Goal: Check status

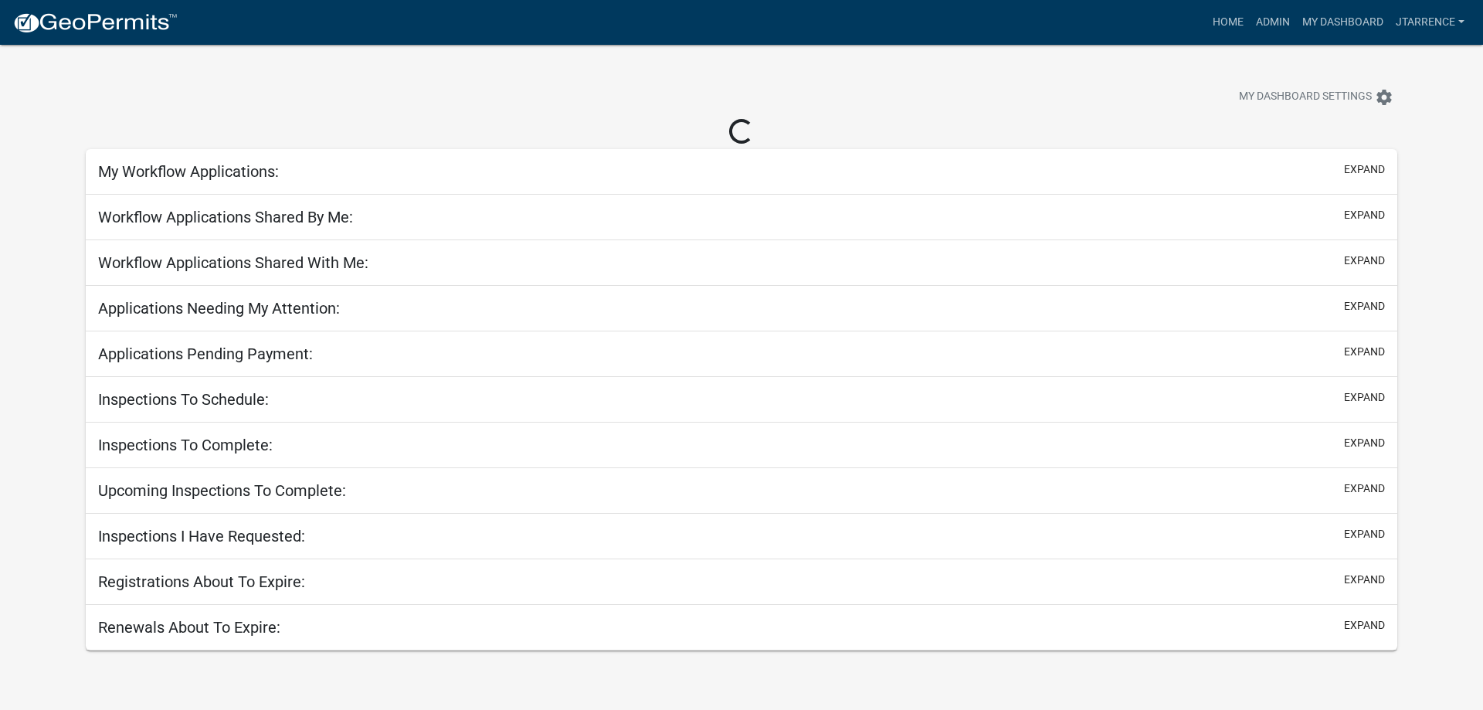
select select "3: 100"
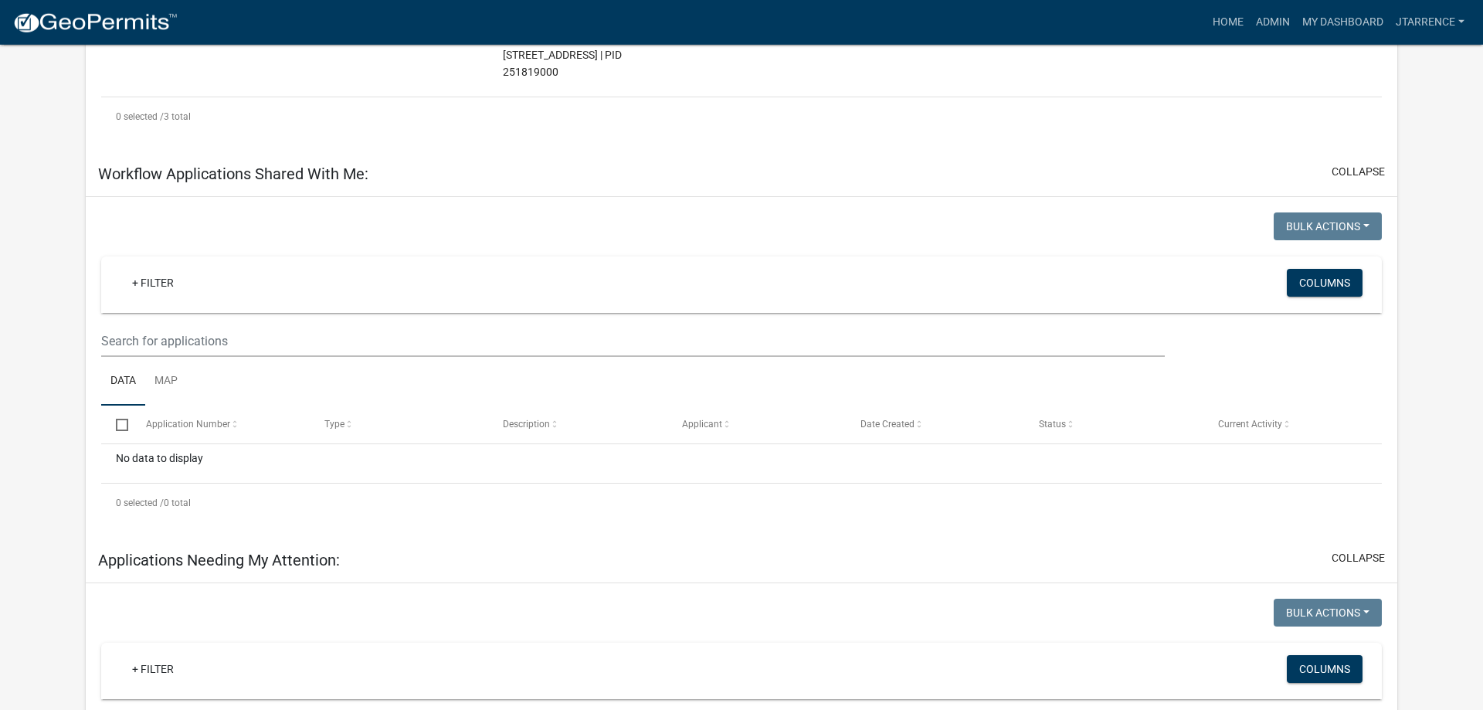
scroll to position [1025, 0]
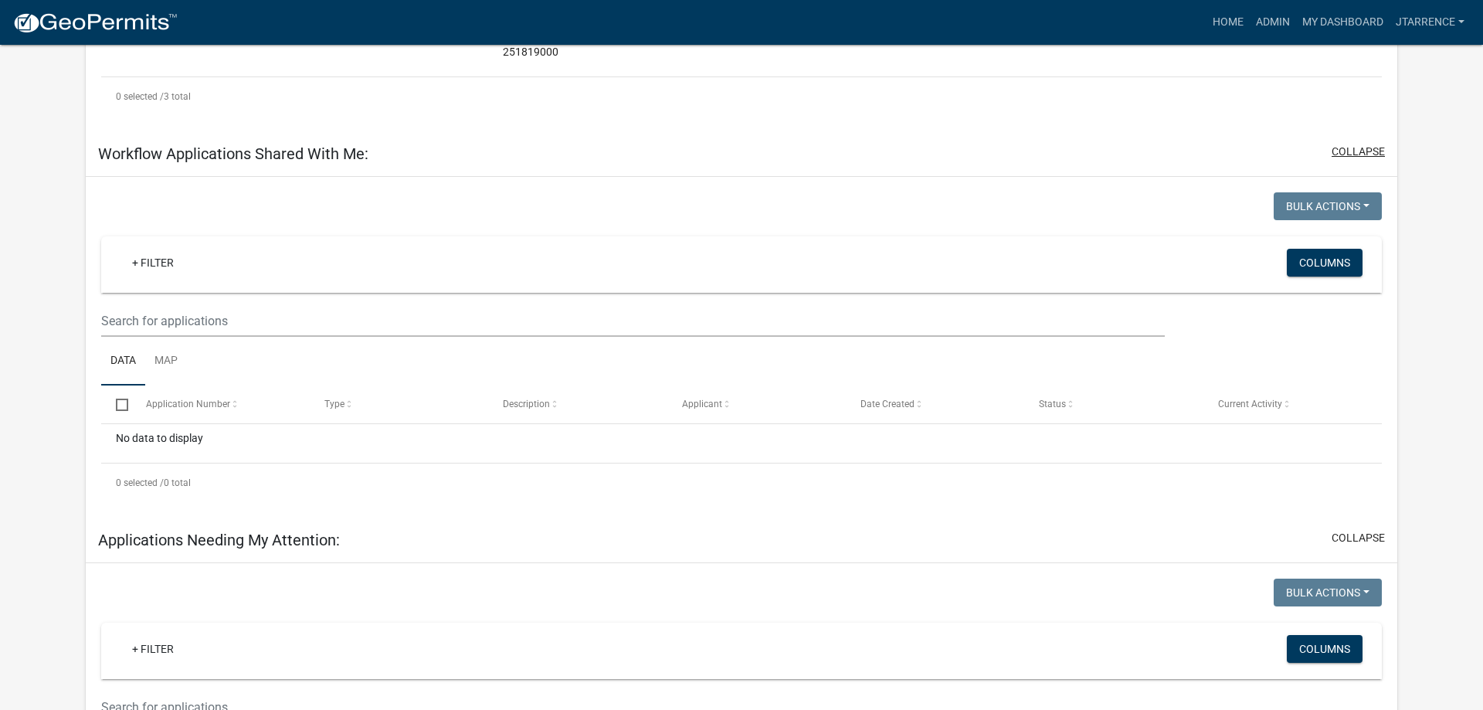
click at [1344, 144] on button "collapse" at bounding box center [1358, 152] width 53 height 16
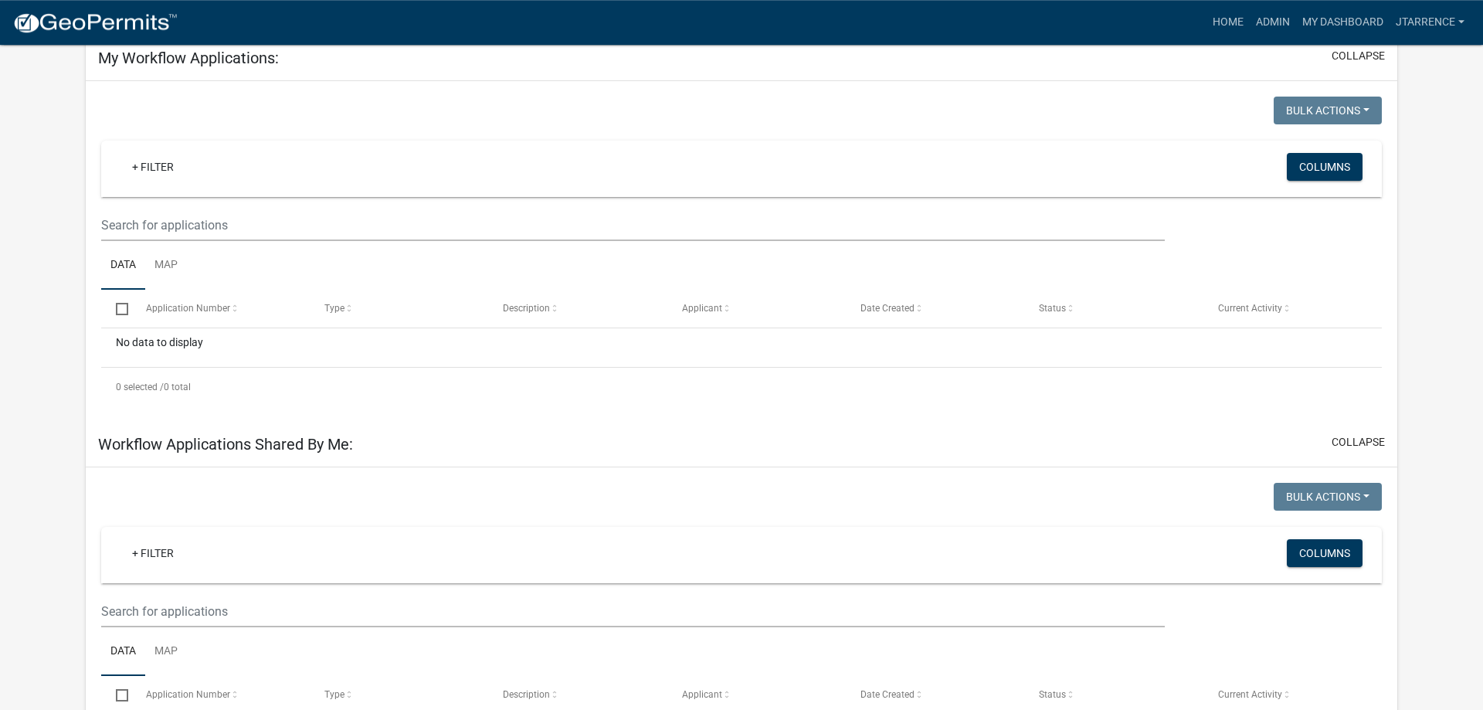
scroll to position [0, 0]
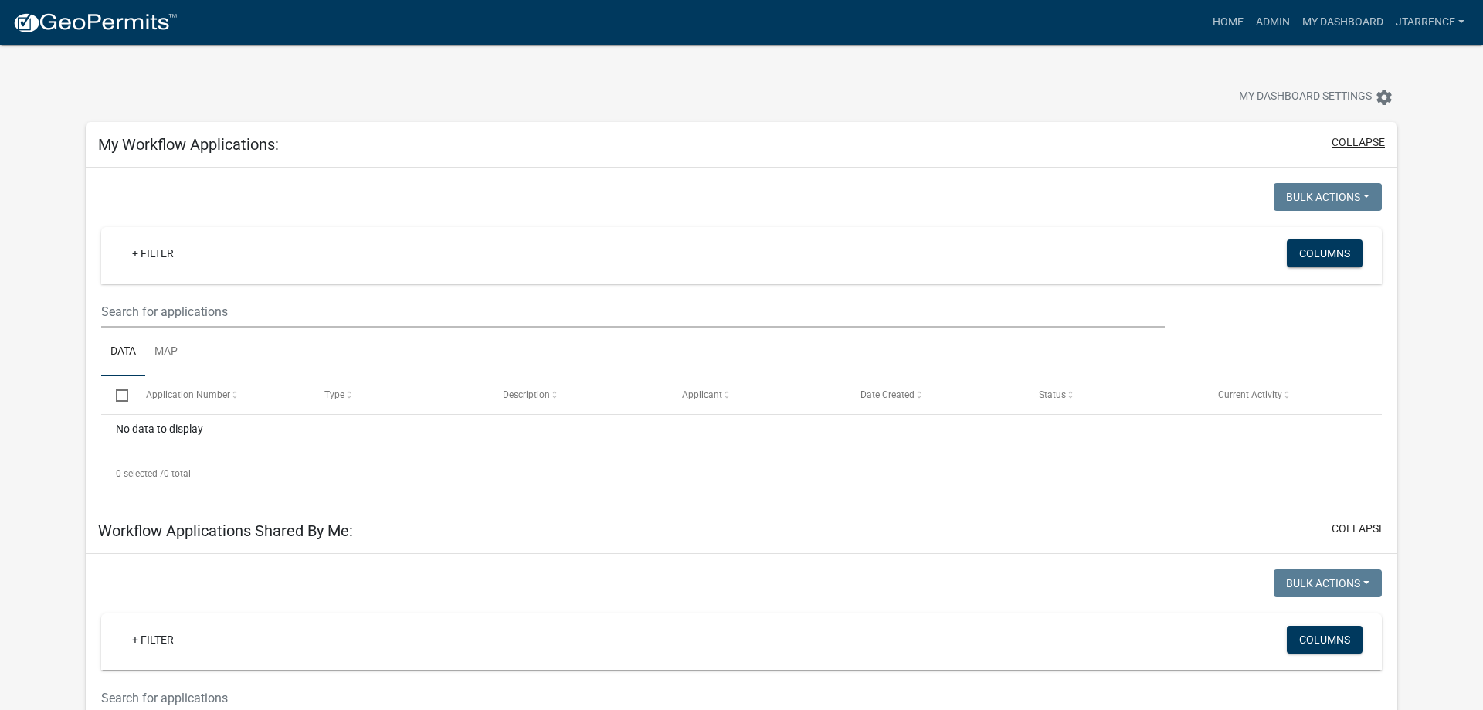
click at [1375, 147] on button "collapse" at bounding box center [1358, 142] width 53 height 16
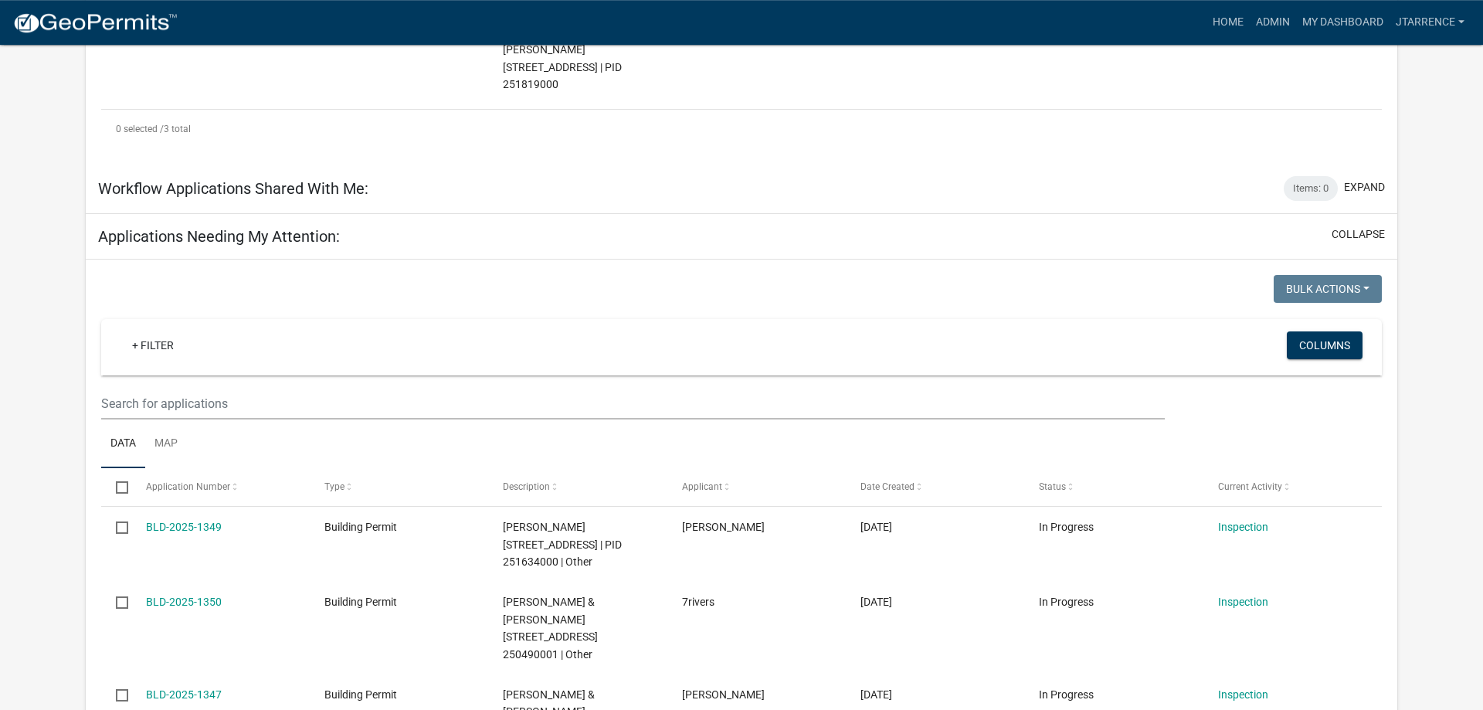
scroll to position [630, 0]
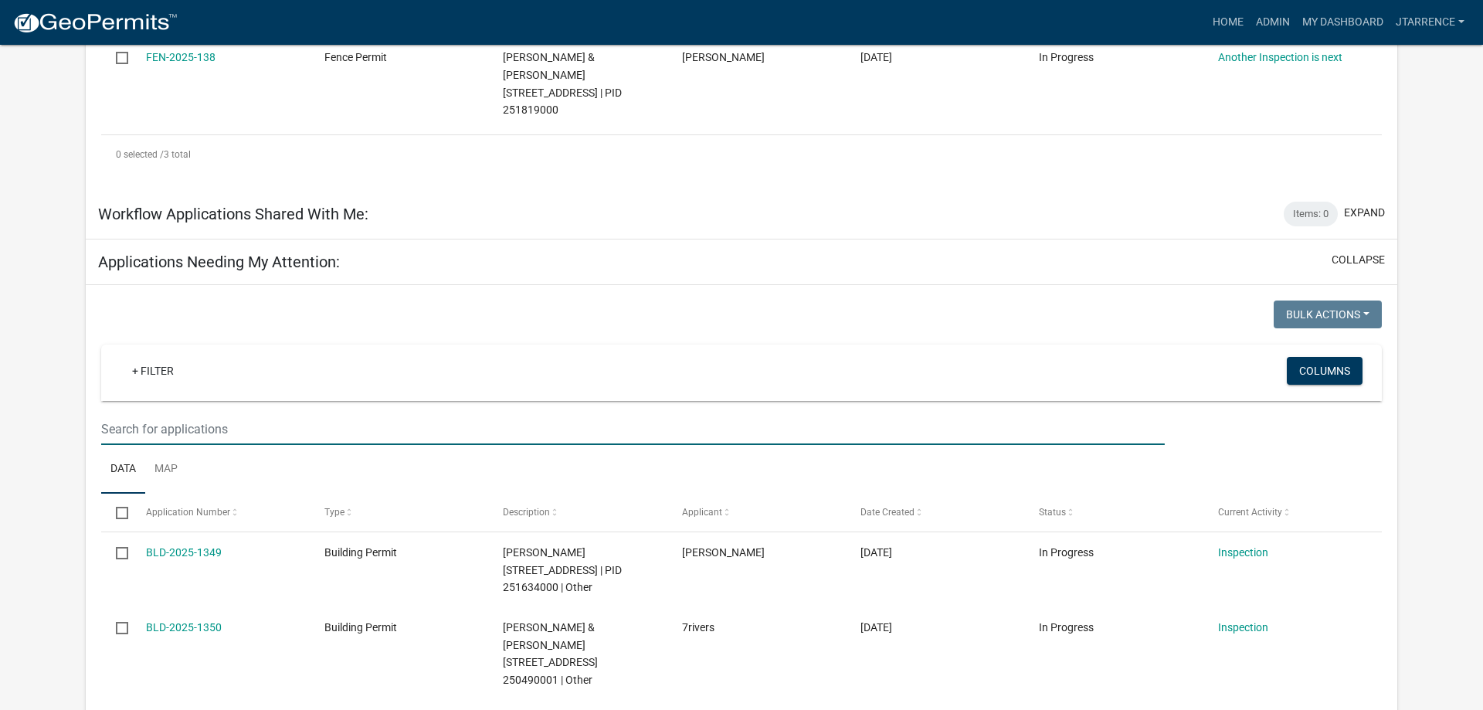
click at [212, 413] on input "text" at bounding box center [633, 429] width 1064 height 32
type input "1020"
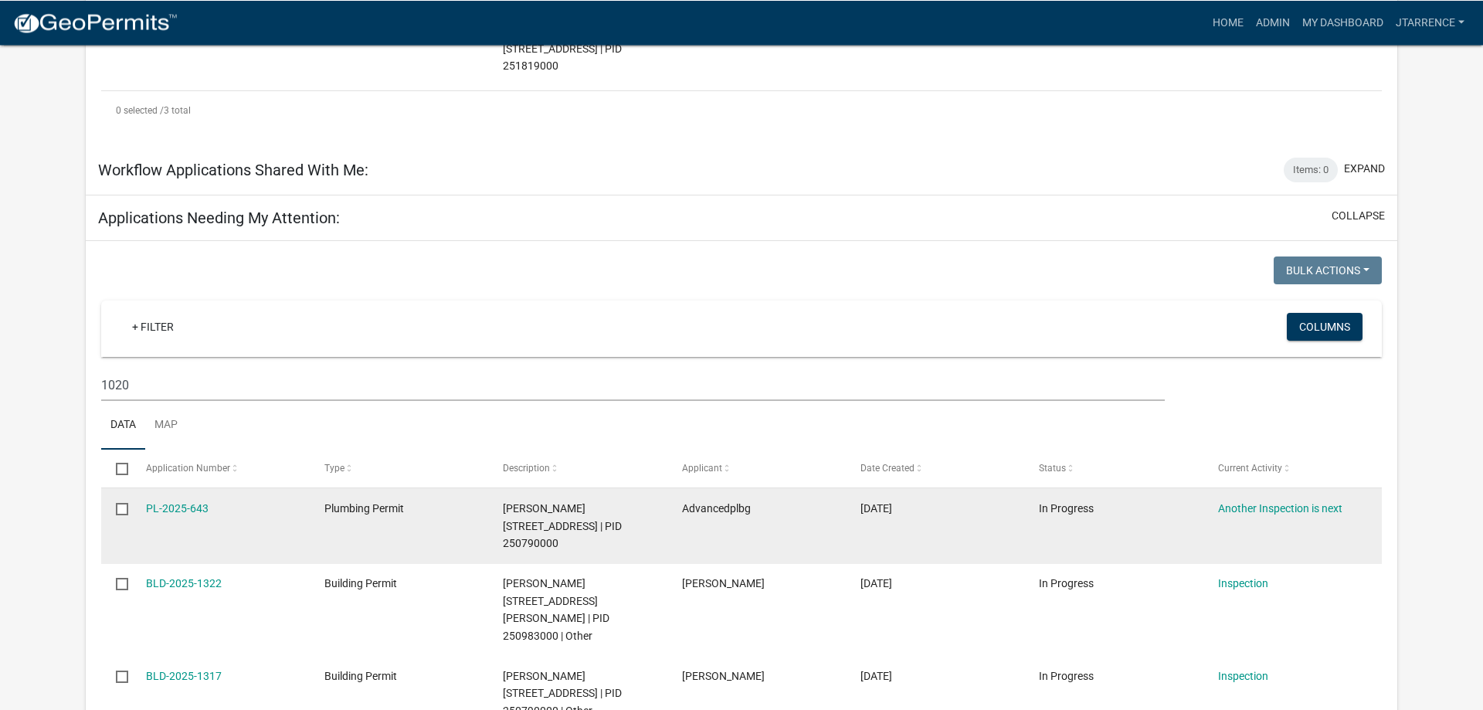
scroll to position [788, 0]
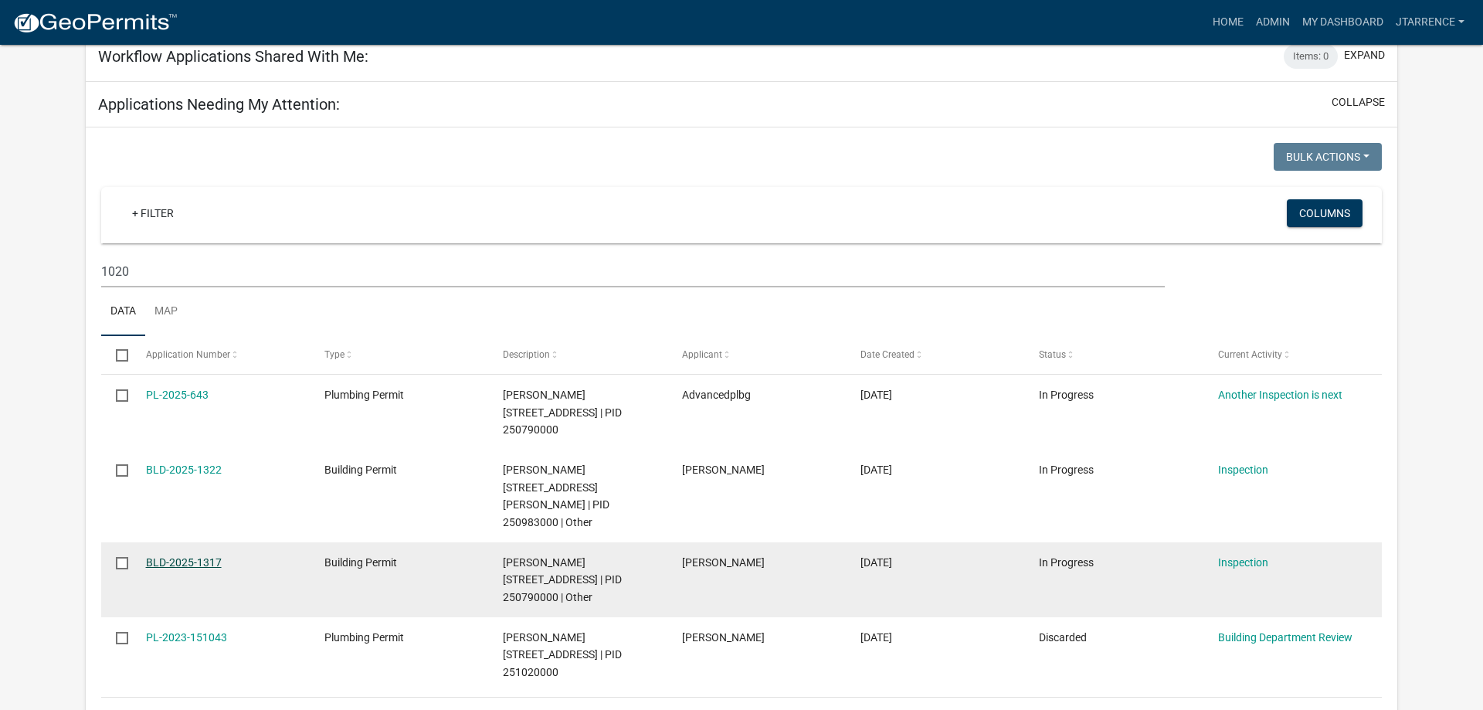
click at [175, 556] on link "BLD-2025-1317" at bounding box center [184, 562] width 76 height 12
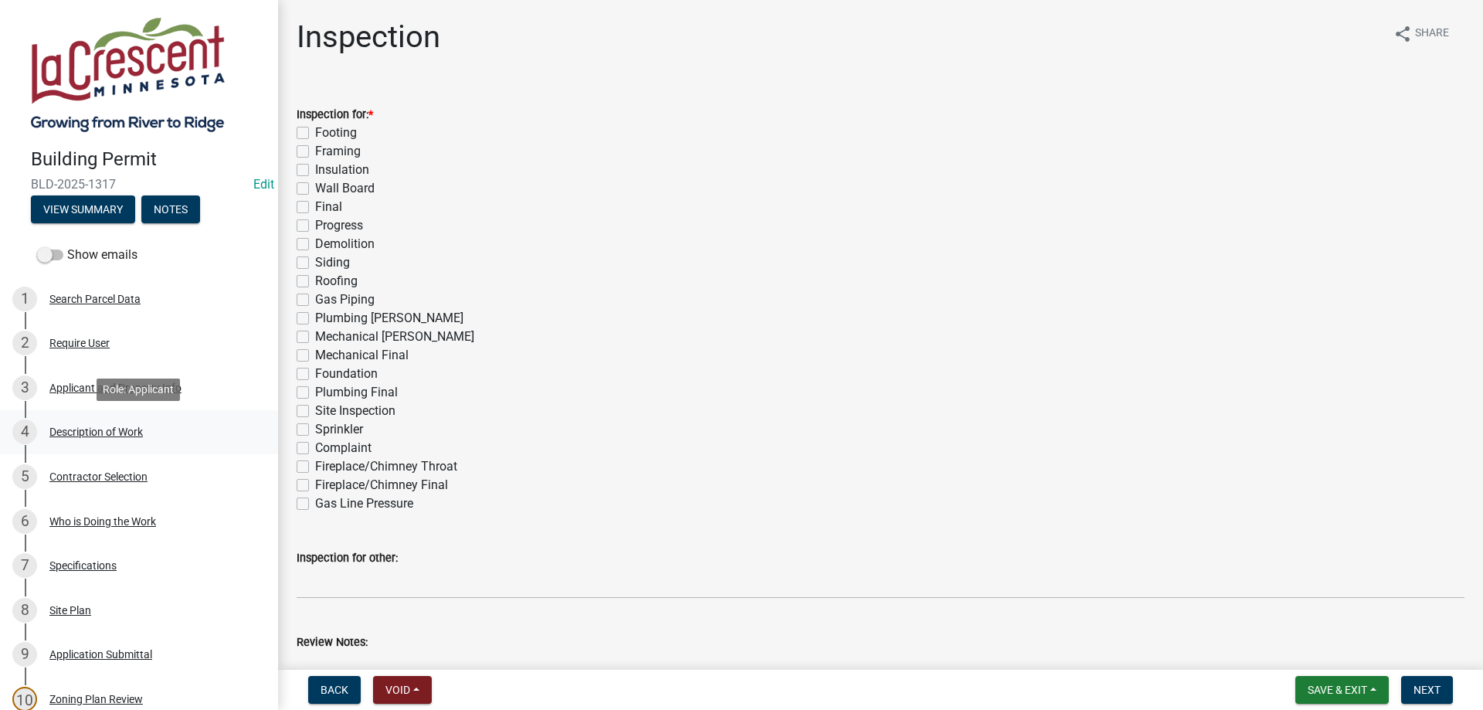
click at [137, 432] on div "Description of Work" at bounding box center [95, 431] width 93 height 11
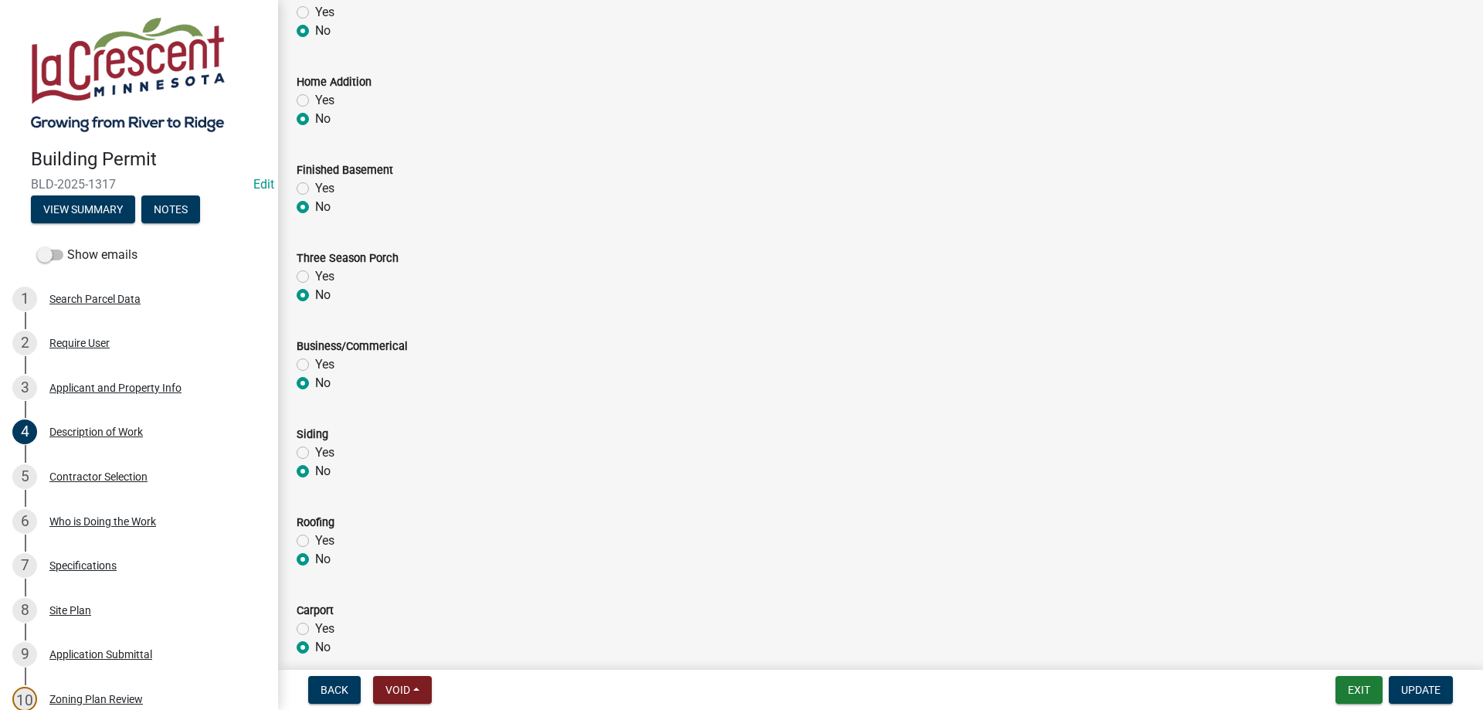
scroll to position [629, 0]
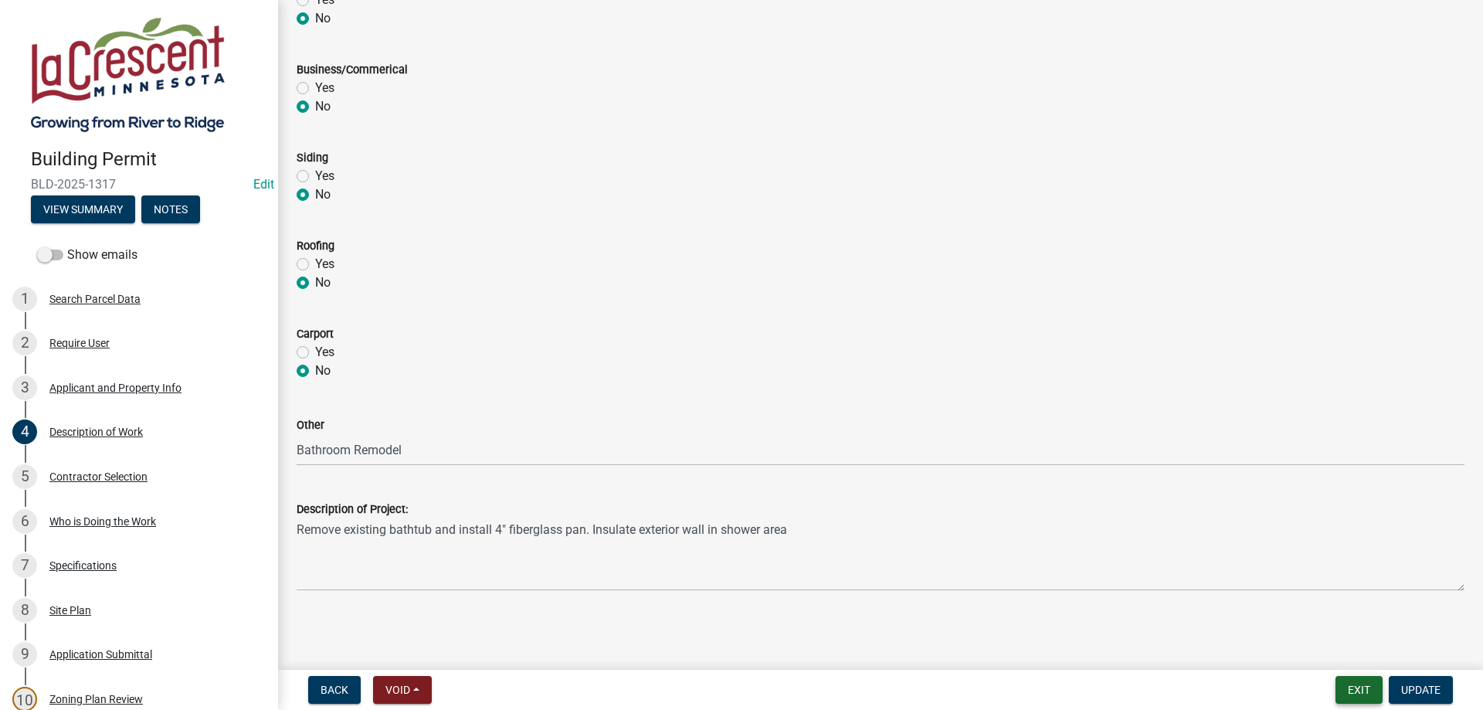
click at [1354, 686] on button "Exit" at bounding box center [1359, 690] width 47 height 28
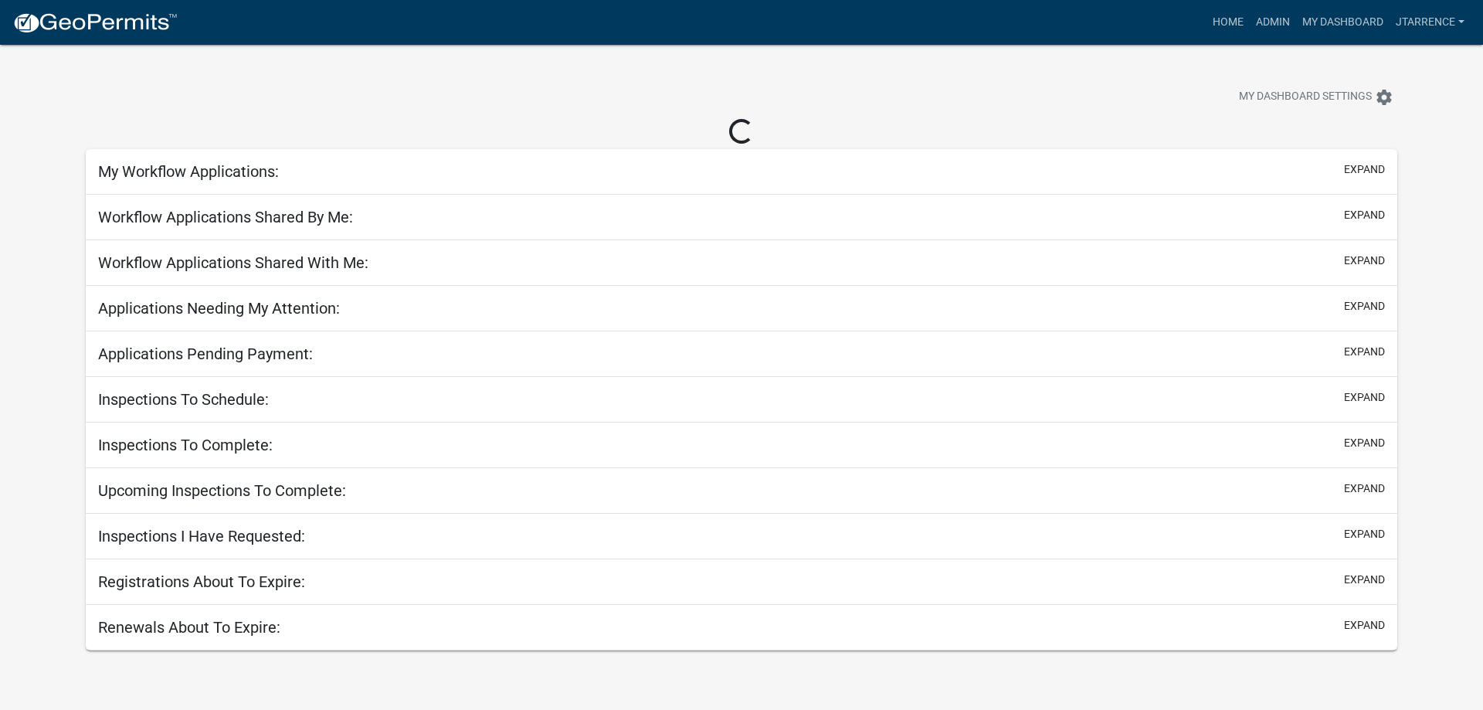
select select "3: 100"
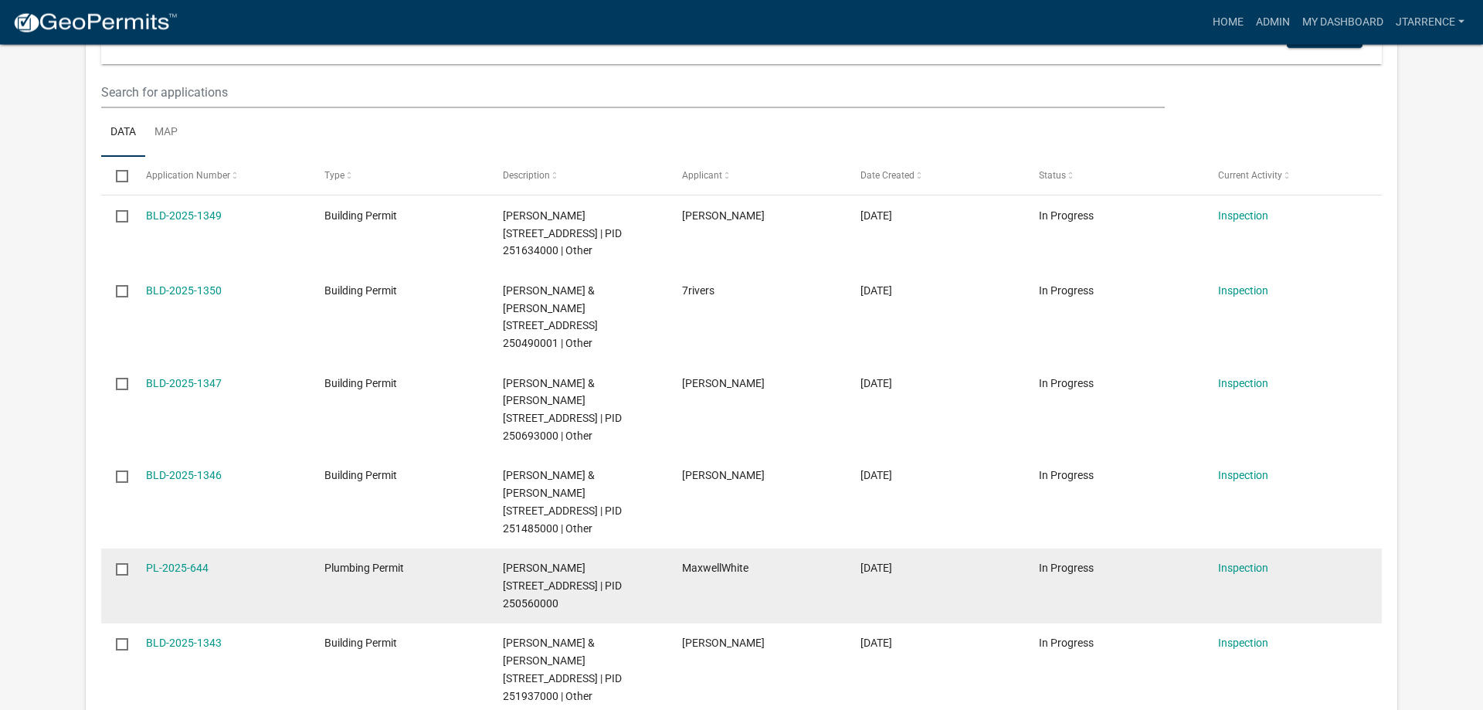
scroll to position [1025, 0]
